Goal: Task Accomplishment & Management: Manage account settings

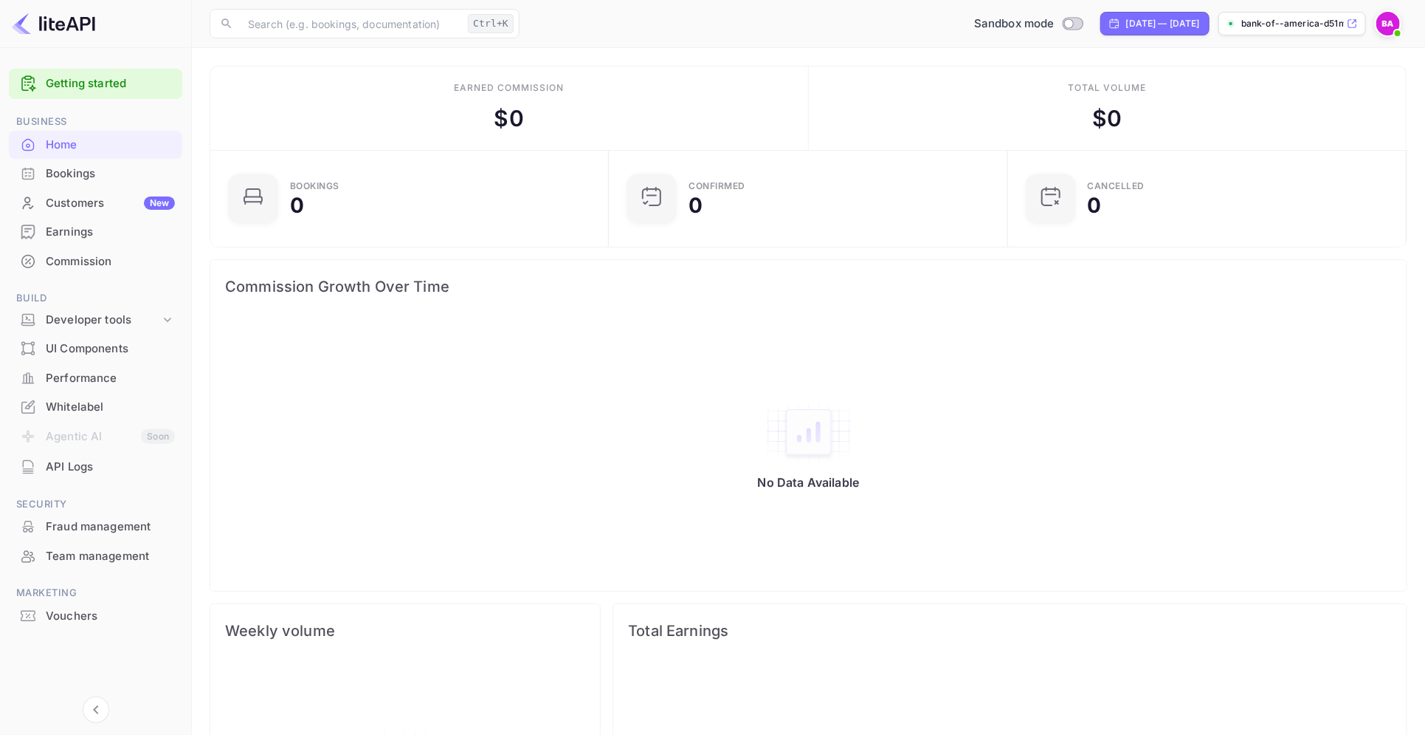
click at [67, 406] on div "Whitelabel" at bounding box center [110, 407] width 129 height 17
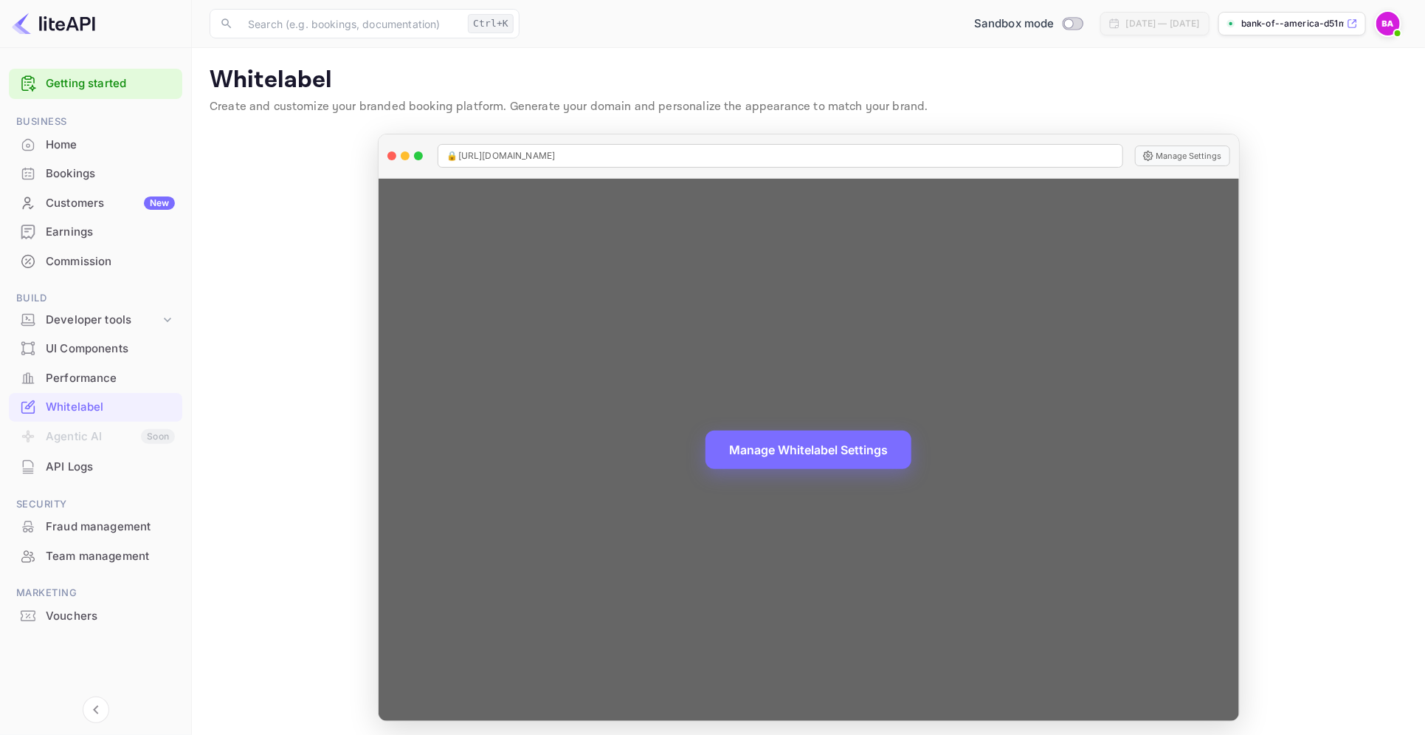
click at [820, 428] on div "Manage Whitelabel Settings" at bounding box center [809, 450] width 861 height 542
click at [812, 454] on button "Manage Whitelabel Settings" at bounding box center [809, 448] width 206 height 38
click at [822, 464] on button "Manage Whitelabel Settings" at bounding box center [809, 448] width 206 height 38
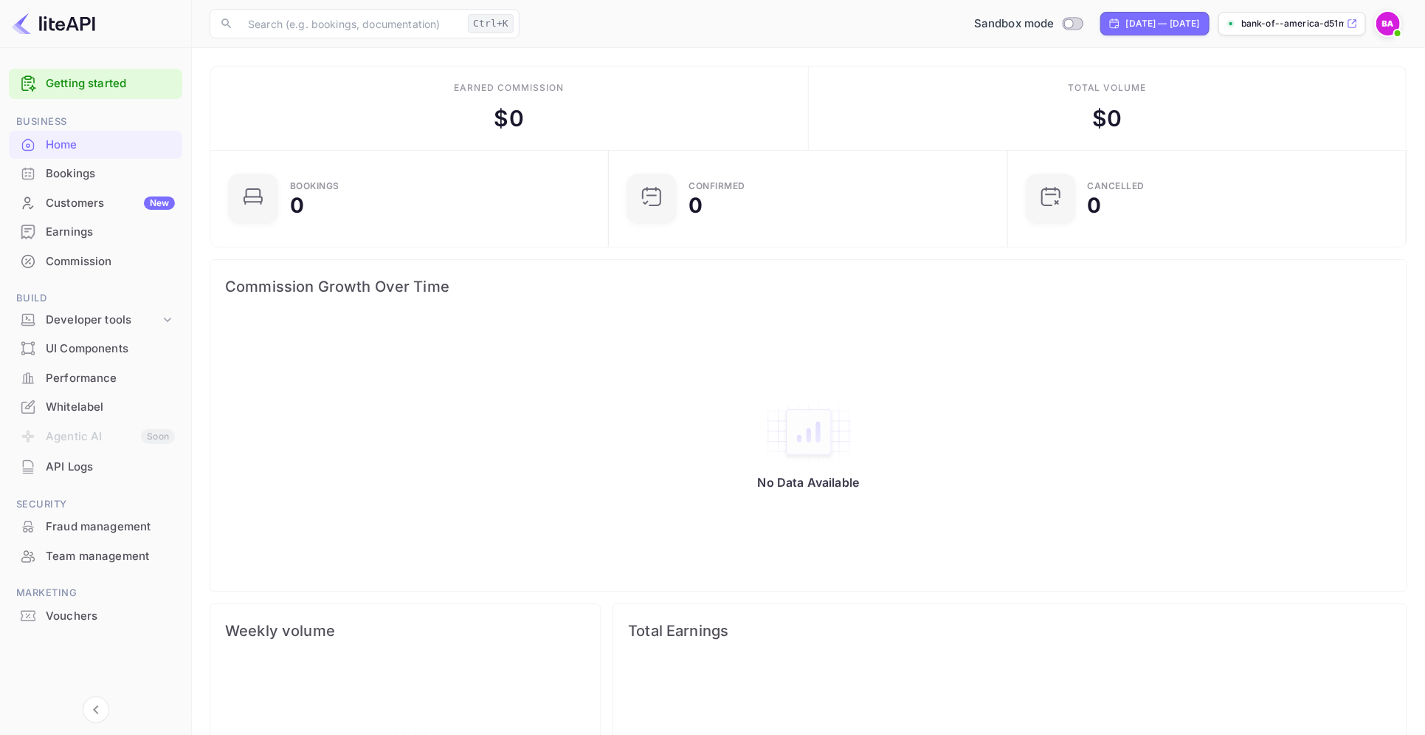
click at [1382, 19] on img at bounding box center [1389, 24] width 24 height 24
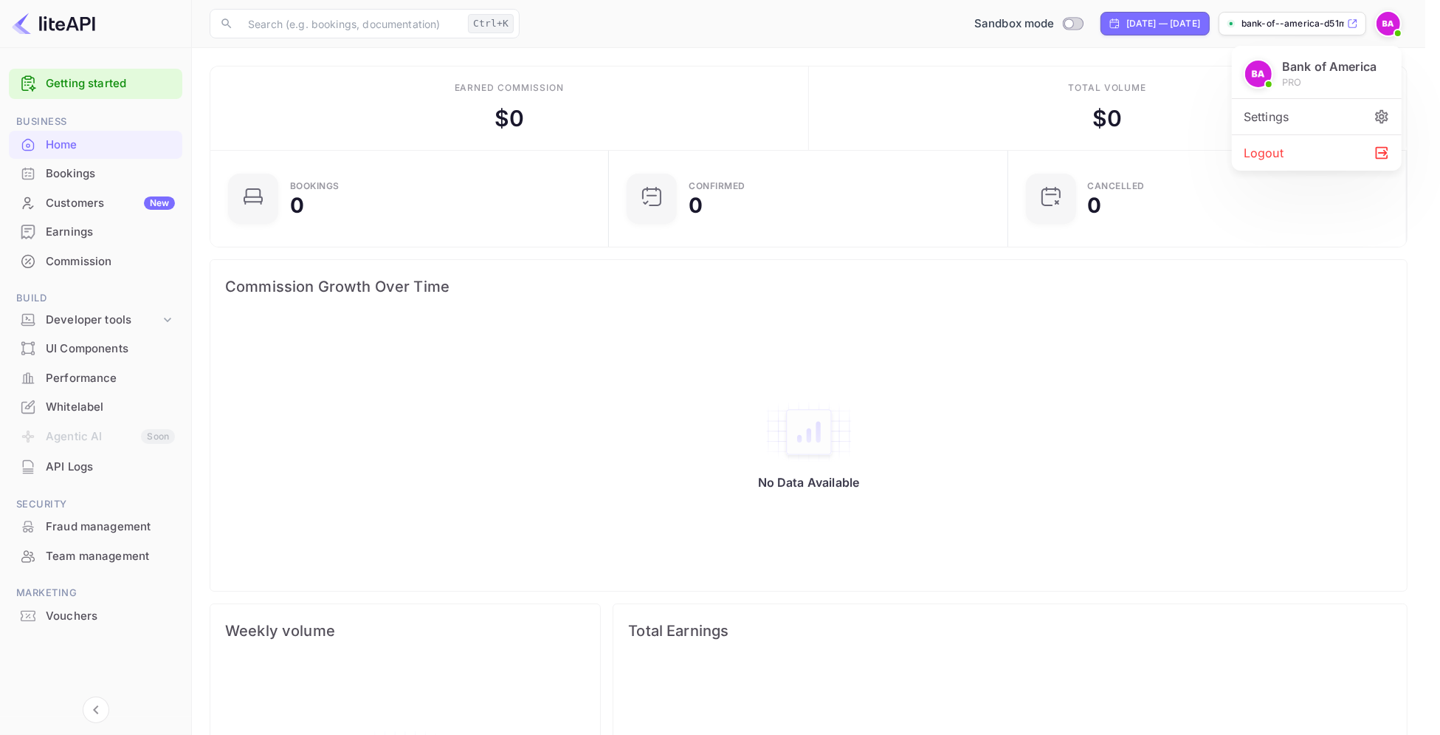
click at [1269, 165] on div "Logout" at bounding box center [1317, 152] width 170 height 35
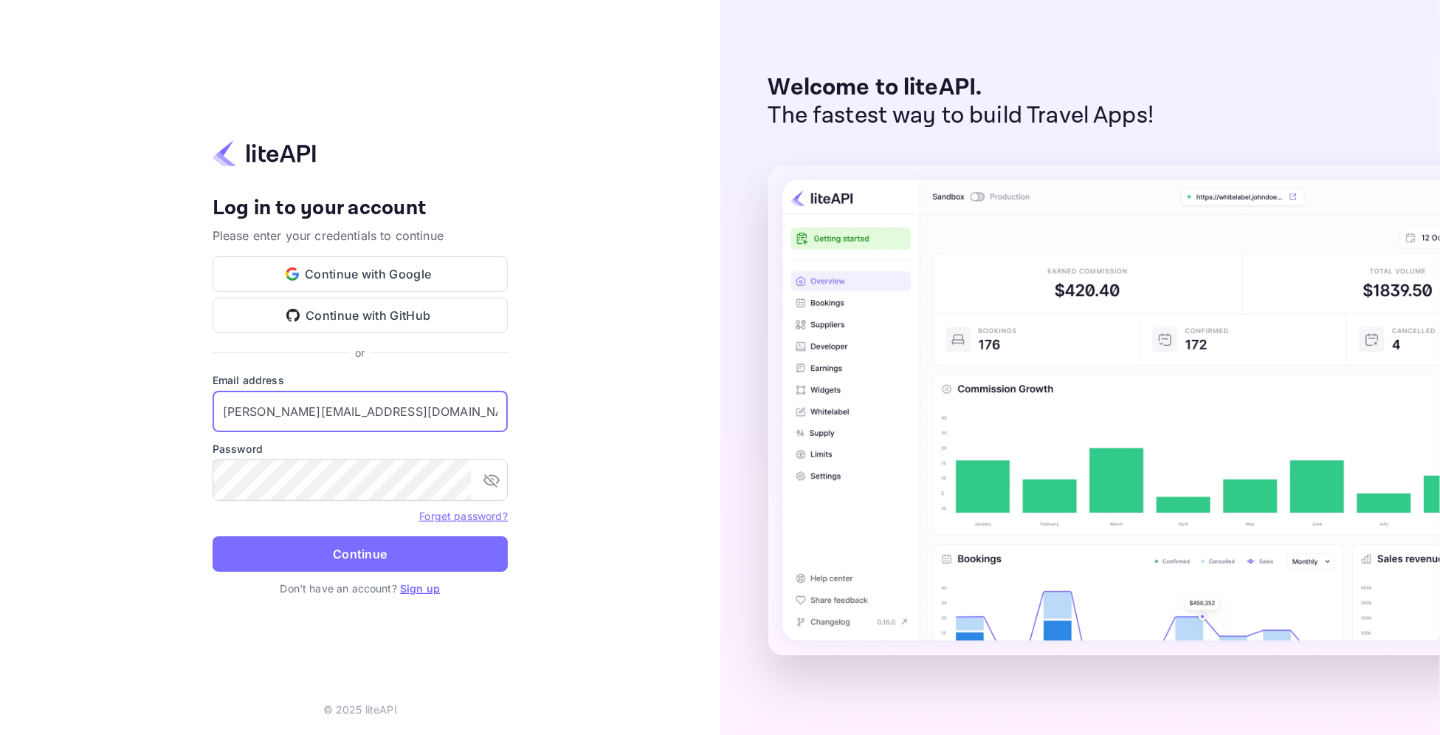
drag, startPoint x: 270, startPoint y: 417, endPoint x: 583, endPoint y: 427, distance: 313.2
click at [583, 427] on div "Your account has been created successfully, a confirmation link has been sent t…" at bounding box center [360, 367] width 720 height 735
type input "v.babic+affirm@nuitee.com"
click at [492, 482] on icon "toggle password visibility" at bounding box center [492, 480] width 16 height 13
click at [425, 402] on input "v.babic+affirm@nuitee.com" at bounding box center [360, 411] width 295 height 41
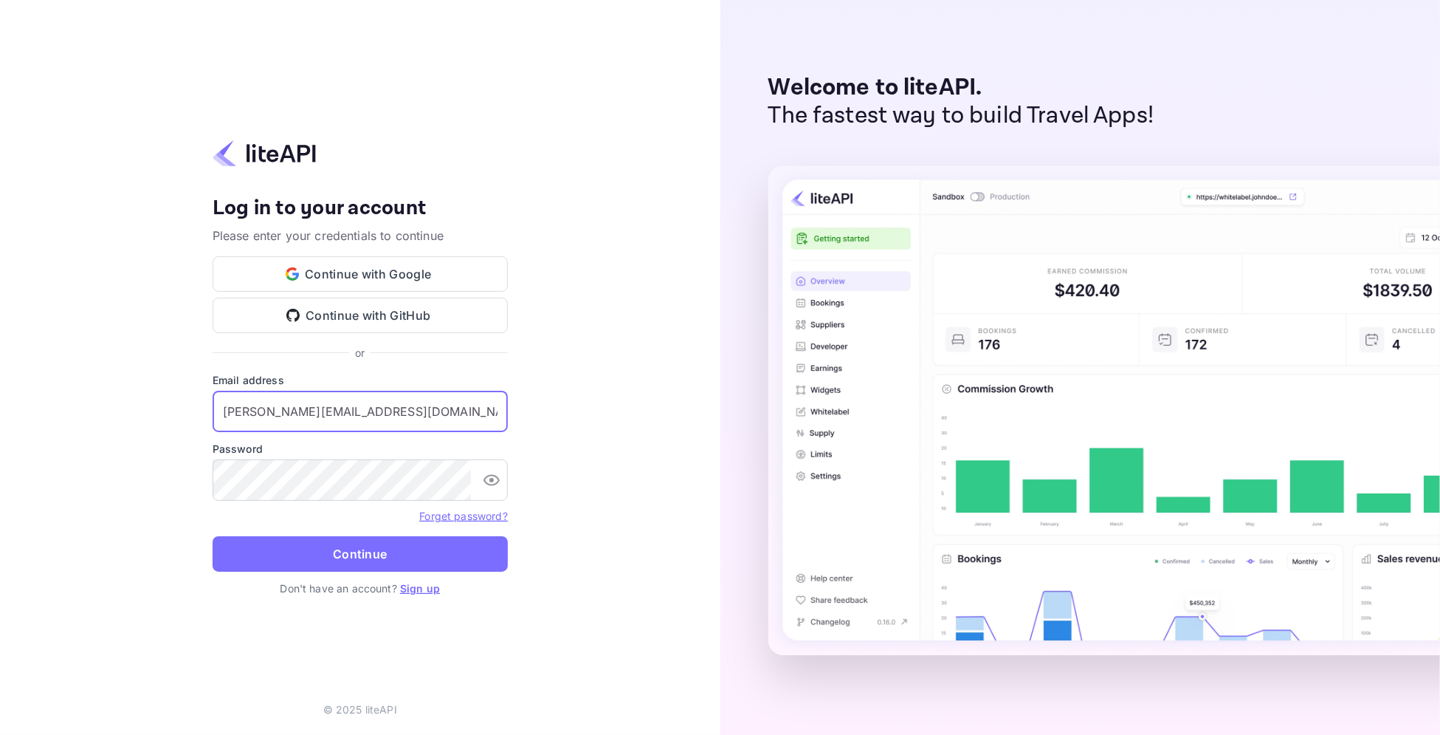
click at [425, 402] on input "v.babic+affirm@nuitee.com" at bounding box center [360, 411] width 295 height 41
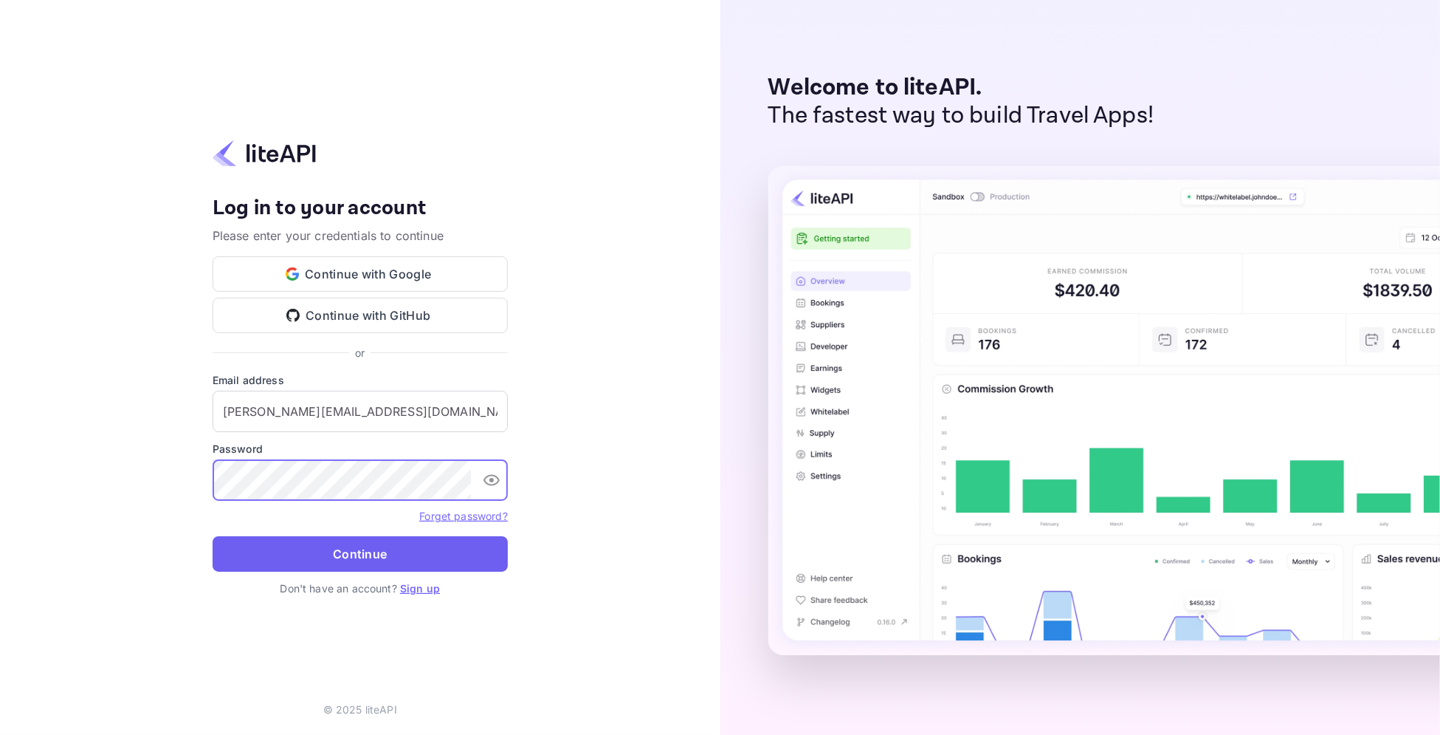
click at [334, 560] on button "Continue" at bounding box center [360, 553] width 295 height 35
